Goal: Entertainment & Leisure: Consume media (video, audio)

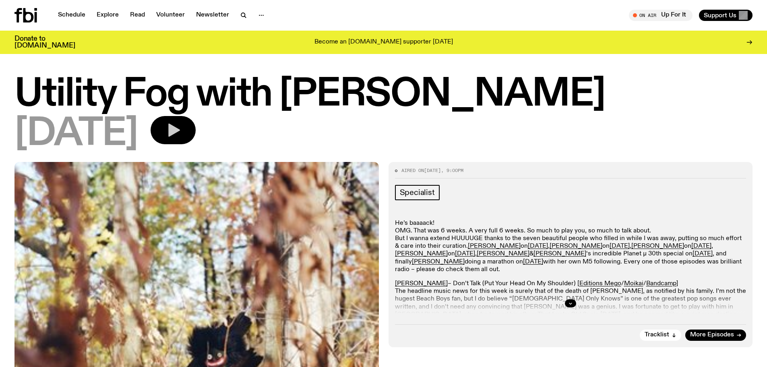
click at [196, 136] on button "button" at bounding box center [173, 130] width 45 height 28
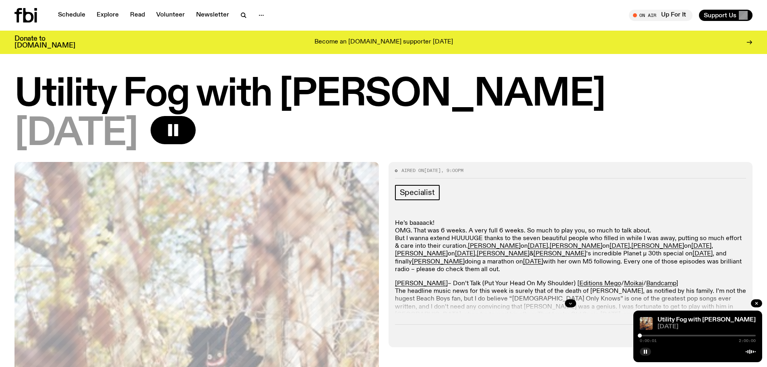
click at [570, 304] on icon "button" at bounding box center [570, 303] width 5 height 5
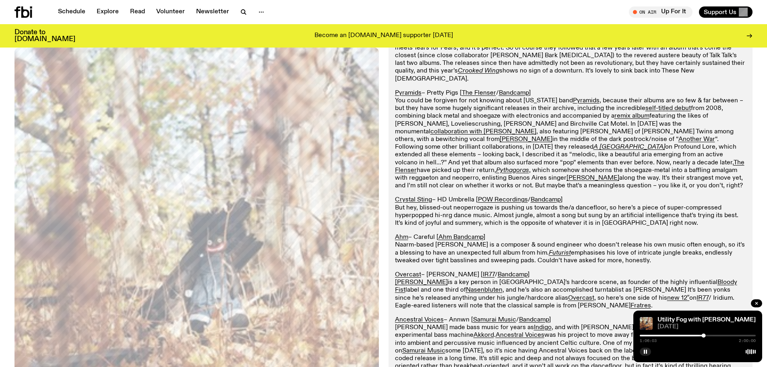
scroll to position [1007, 0]
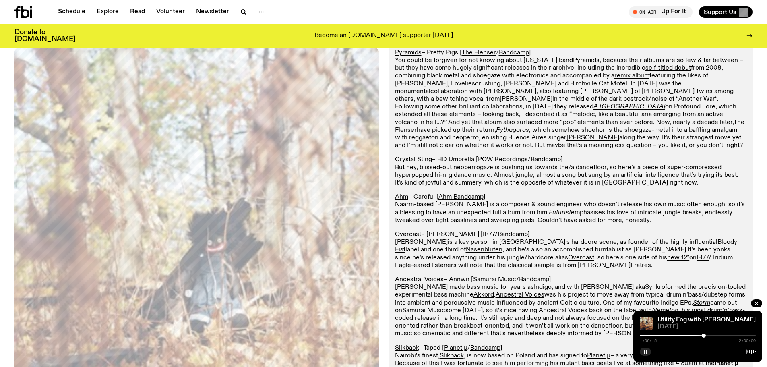
click at [571, 209] on em "Futurist" at bounding box center [560, 212] width 22 height 6
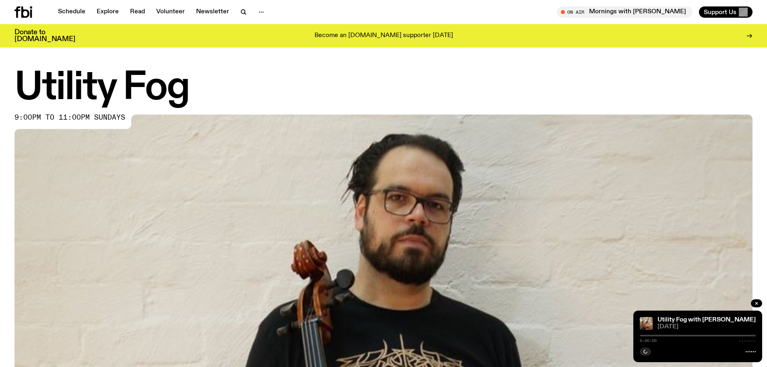
scroll to position [437, 0]
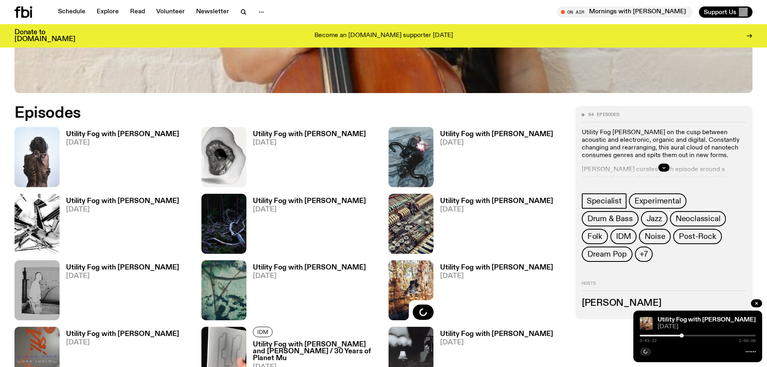
click at [129, 134] on h3 "Utility Fog with [PERSON_NAME]" at bounding box center [122, 134] width 113 height 7
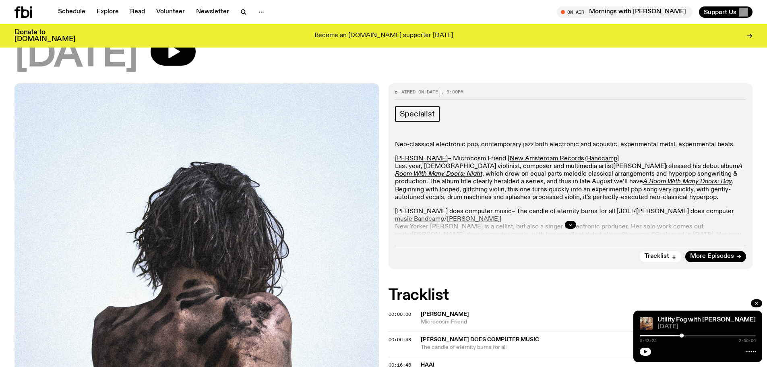
scroll to position [74, 0]
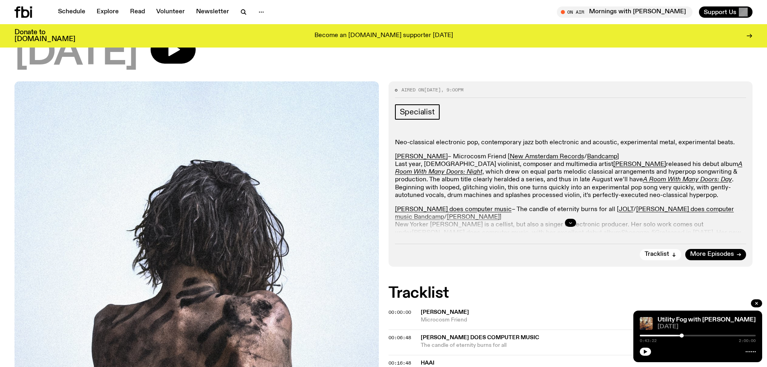
click at [571, 219] on button "button" at bounding box center [570, 223] width 11 height 8
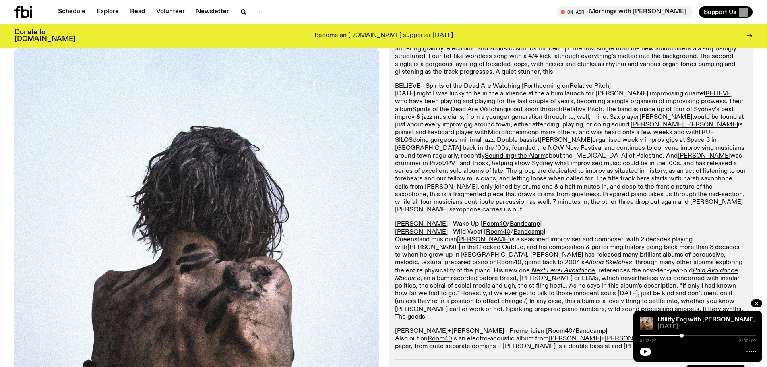
scroll to position [1403, 0]
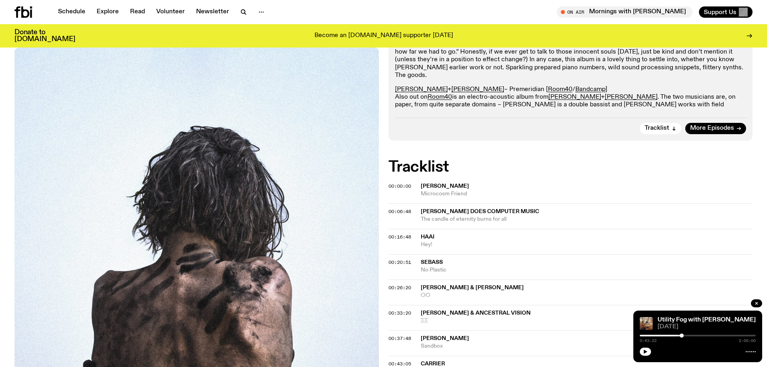
drag, startPoint x: 587, startPoint y: 161, endPoint x: 564, endPoint y: 158, distance: 23.2
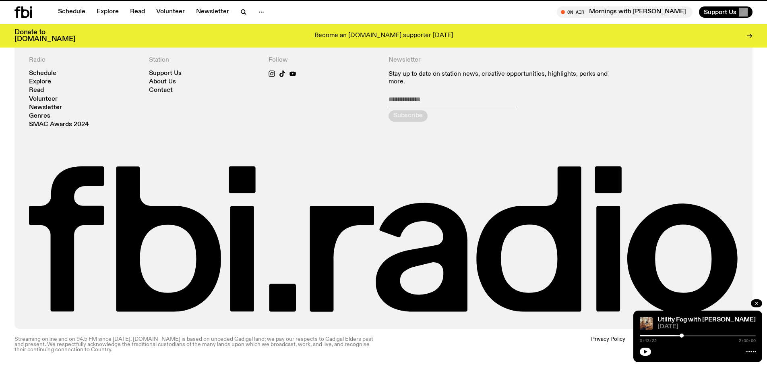
scroll to position [437, 0]
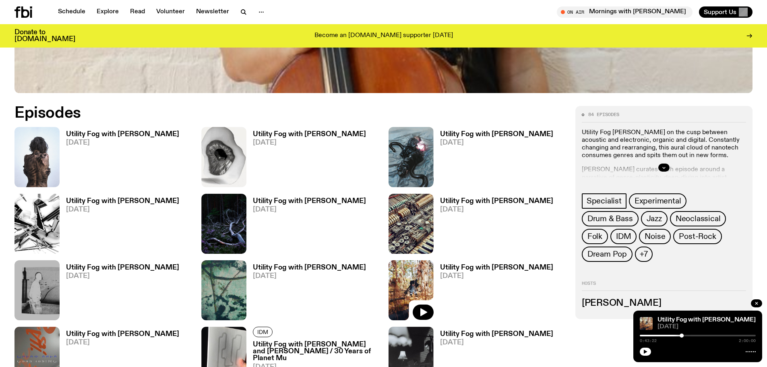
click at [317, 134] on h3 "Utility Fog with [PERSON_NAME]" at bounding box center [309, 134] width 113 height 7
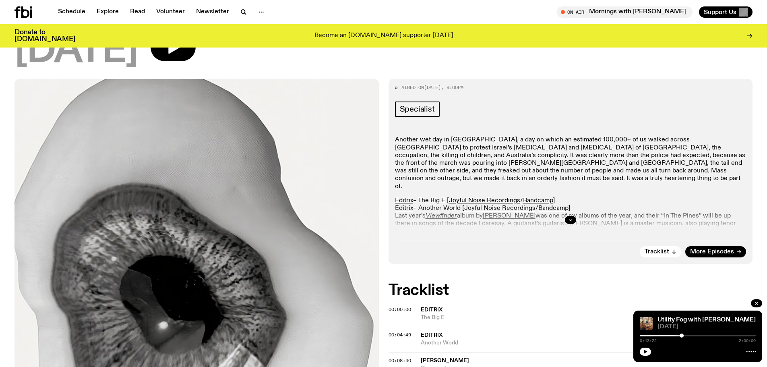
scroll to position [74, 0]
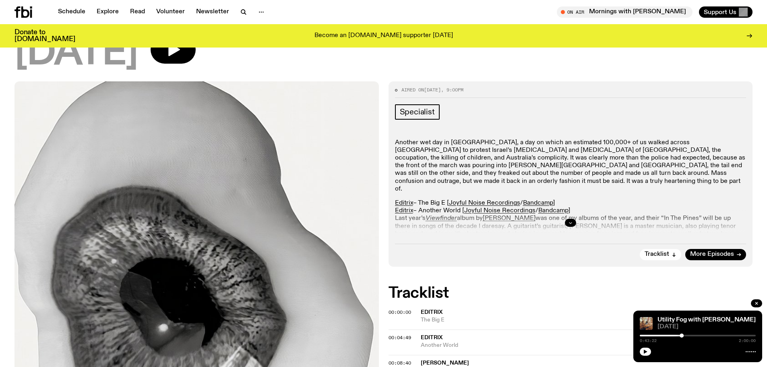
click at [574, 221] on button "button" at bounding box center [570, 223] width 11 height 8
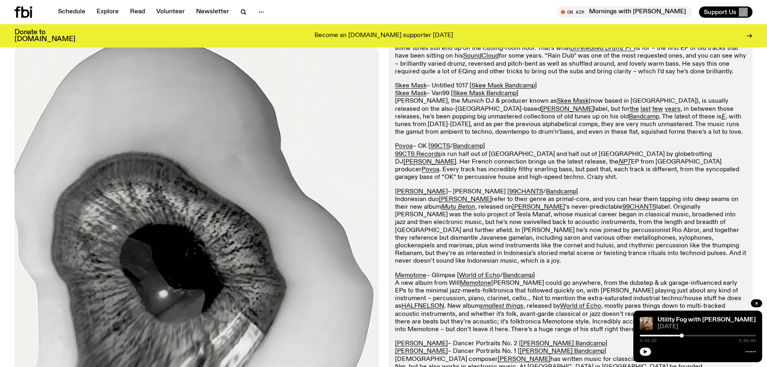
scroll to position [839, 0]
